Goal: Task Accomplishment & Management: Complete application form

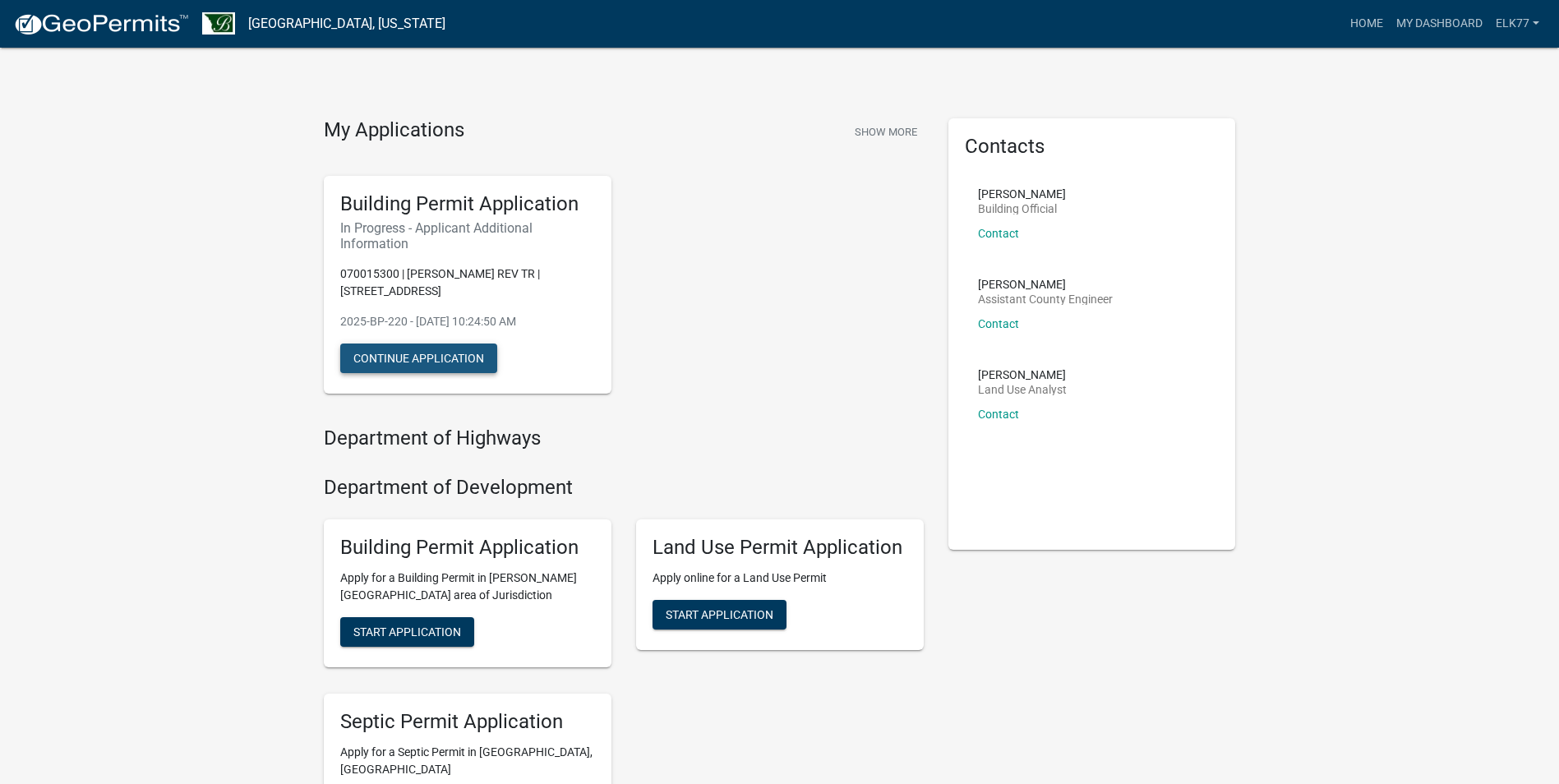
click at [366, 350] on button "Continue Application" at bounding box center [418, 358] width 157 height 30
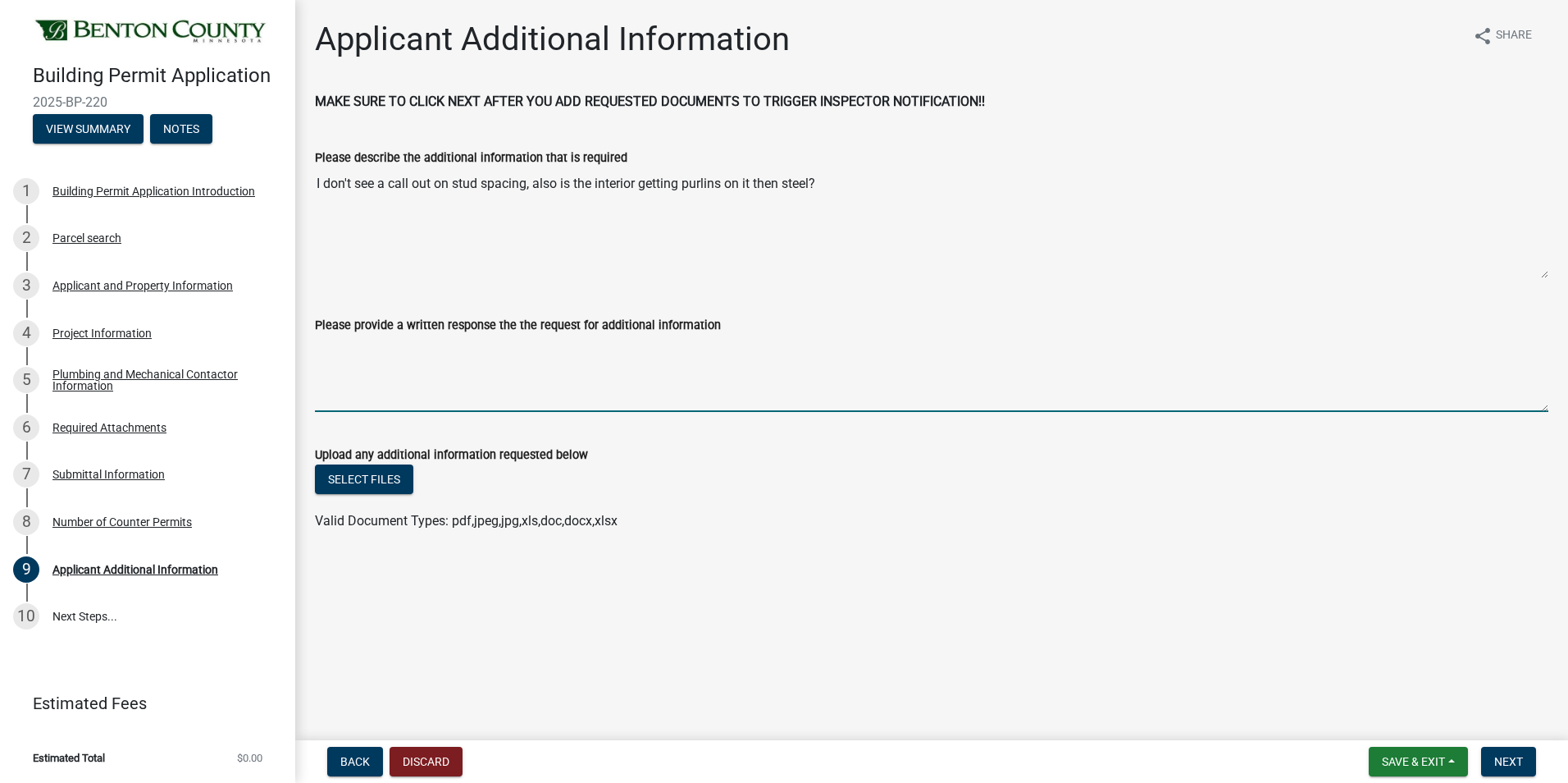
click at [382, 366] on textarea "Please provide a written response the the request for additional information" at bounding box center [931, 373] width 1233 height 77
click at [340, 369] on textarea "Please provide a written response the the request for additional information" at bounding box center [931, 373] width 1233 height 77
paste textarea "This will be a SIPS(Structural Insulated Panel) building. No purlins on the int…"
type textarea "This will be a SIPS(Structural Insulated Panel) building. No purlins on the int…"
click at [1518, 760] on span "Next" at bounding box center [1509, 760] width 29 height 13
